Goal: Information Seeking & Learning: Learn about a topic

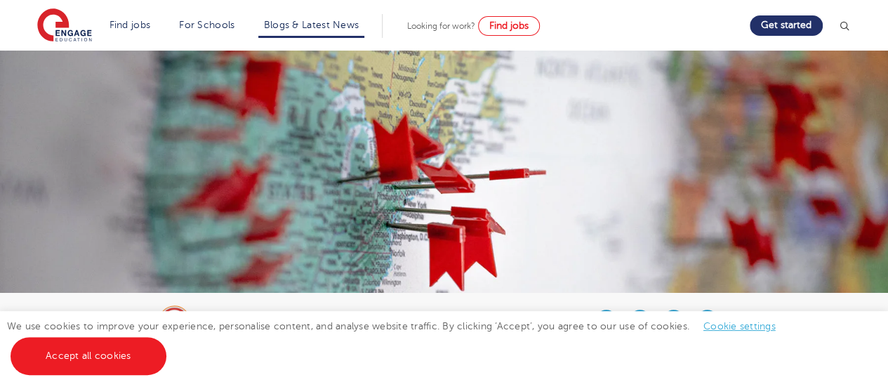
scroll to position [39, 0]
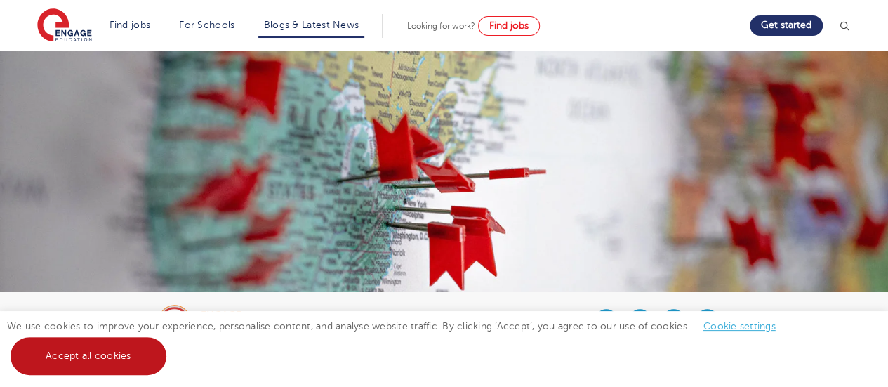
click at [88, 349] on link "Accept all cookies" at bounding box center [89, 356] width 156 height 38
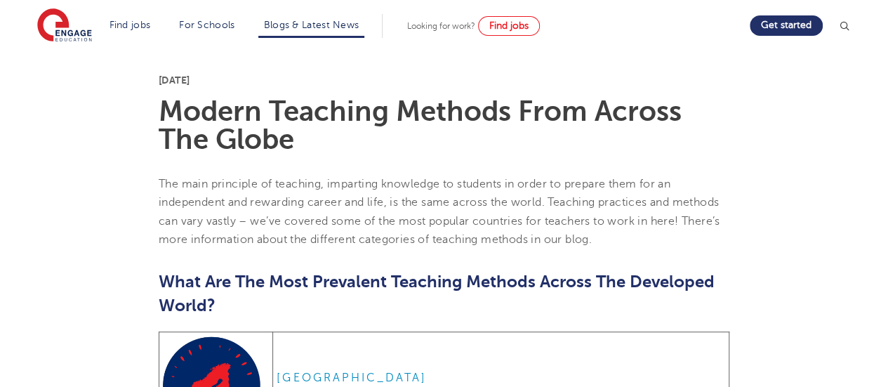
scroll to position [343, 0]
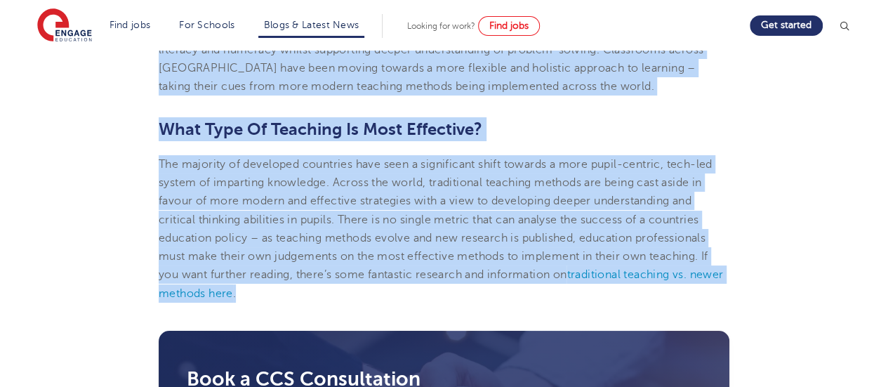
scroll to position [2596, 0]
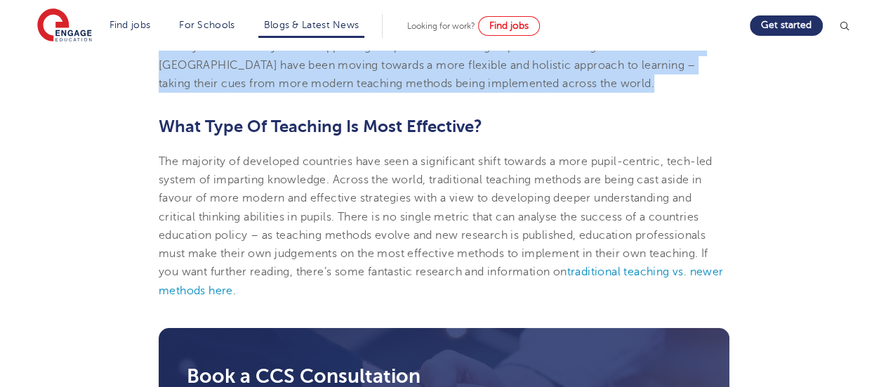
drag, startPoint x: 160, startPoint y: 140, endPoint x: 163, endPoint y: 107, distance: 33.1
copy section "Lor ipsu dolorsita co adipisci, elitseddo eiusmodte in utlabore et dolor ma ali…"
